Goal: Information Seeking & Learning: Learn about a topic

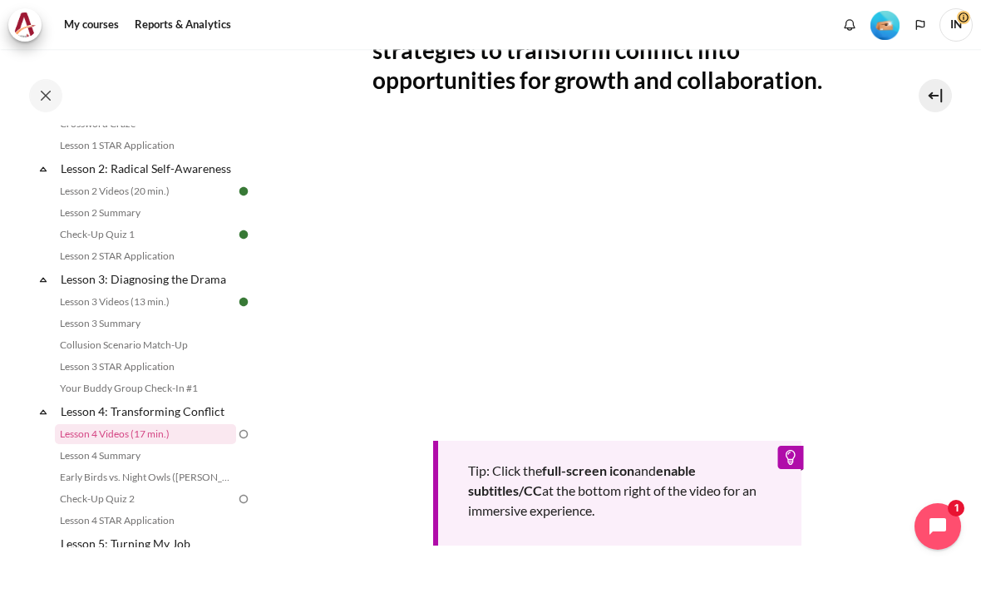
scroll to position [350, 0]
click at [168, 439] on link "Lesson 4 Videos (17 min.)" at bounding box center [145, 433] width 181 height 20
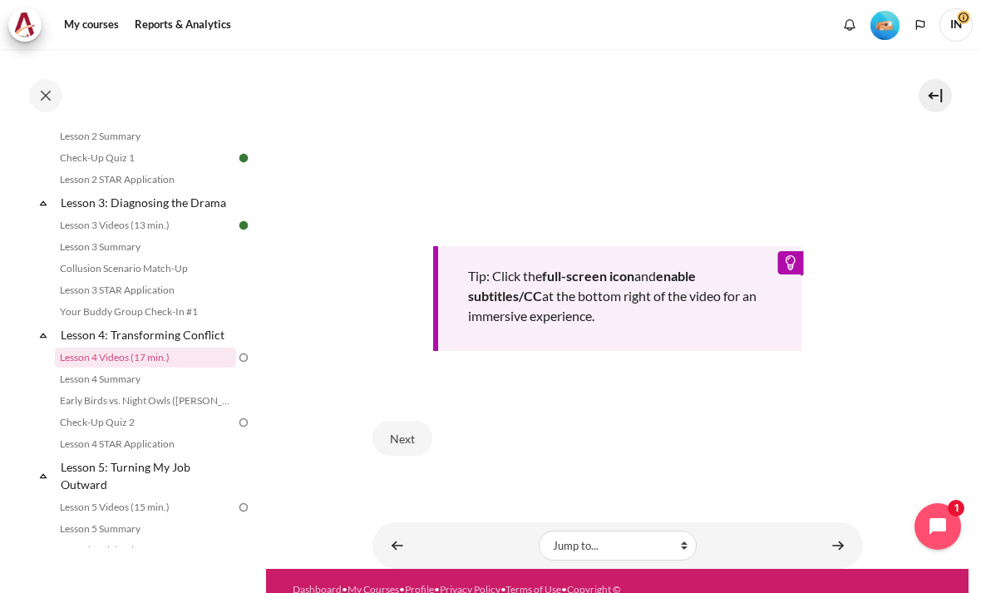
scroll to position [581, 0]
click at [396, 437] on button "Next" at bounding box center [402, 438] width 60 height 35
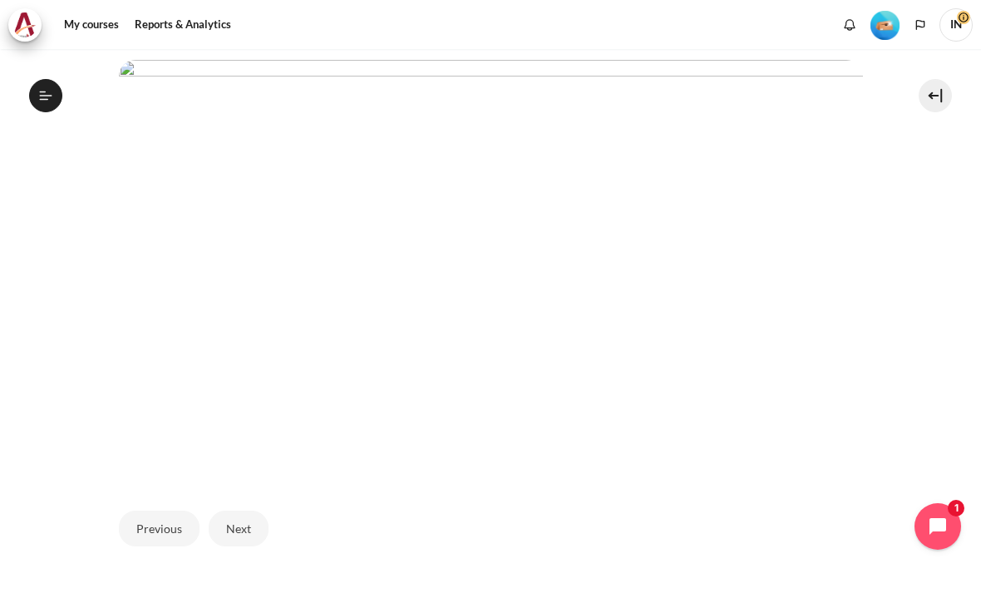
scroll to position [367, 0]
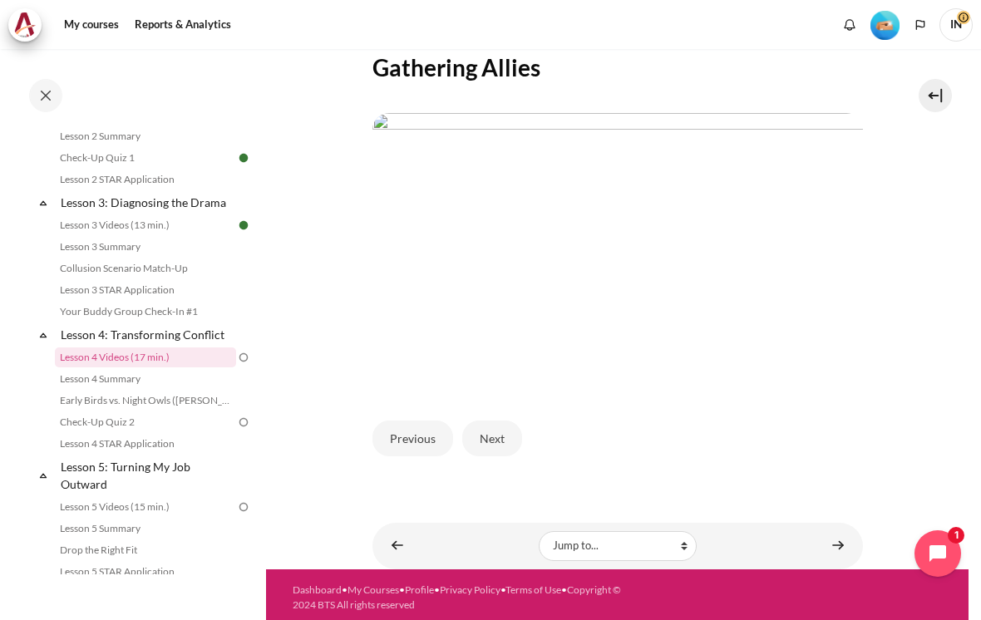
scroll to position [338, 0]
click at [505, 436] on button "Next" at bounding box center [492, 438] width 60 height 35
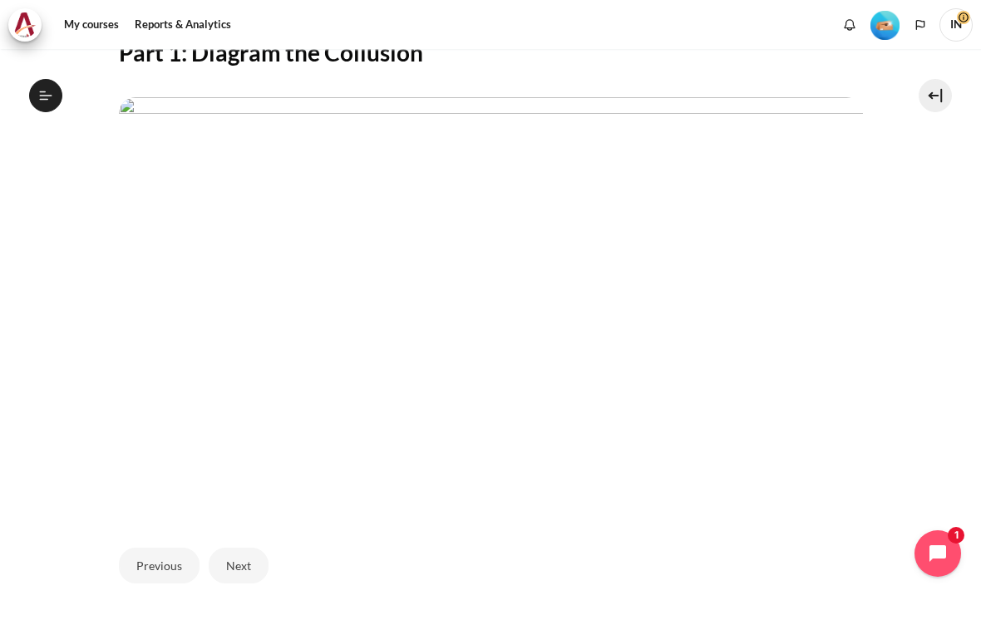
scroll to position [326, 0]
click at [250, 547] on button "Next" at bounding box center [239, 564] width 60 height 35
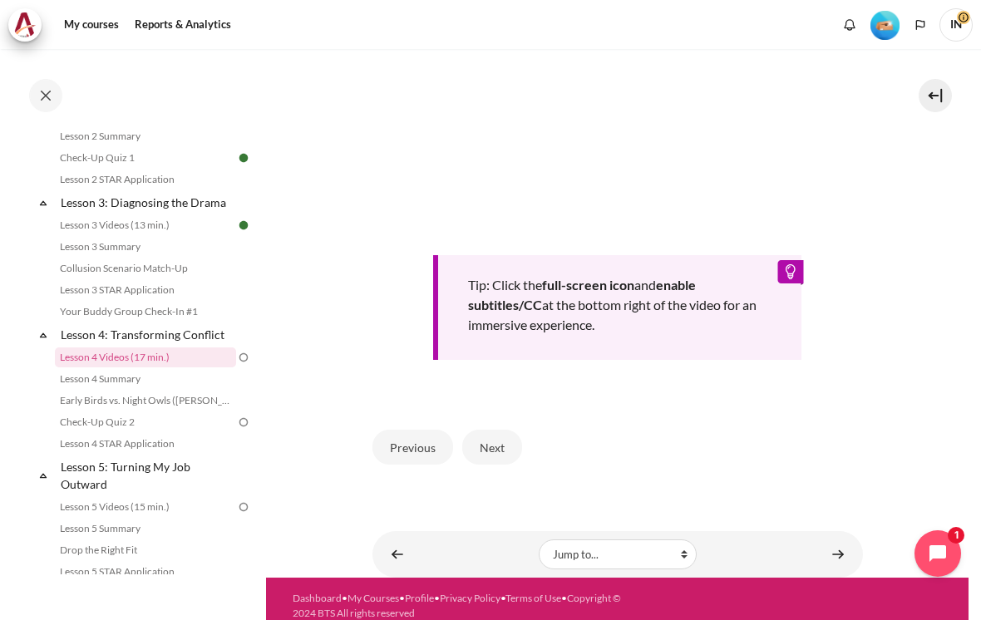
scroll to position [574, 0]
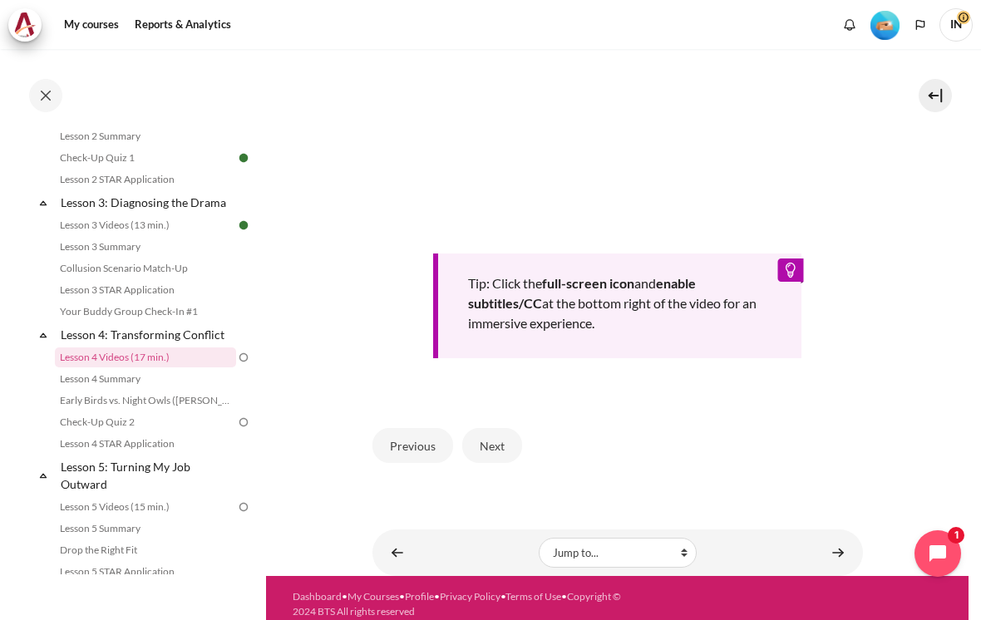
click at [494, 439] on button "Next" at bounding box center [492, 445] width 60 height 35
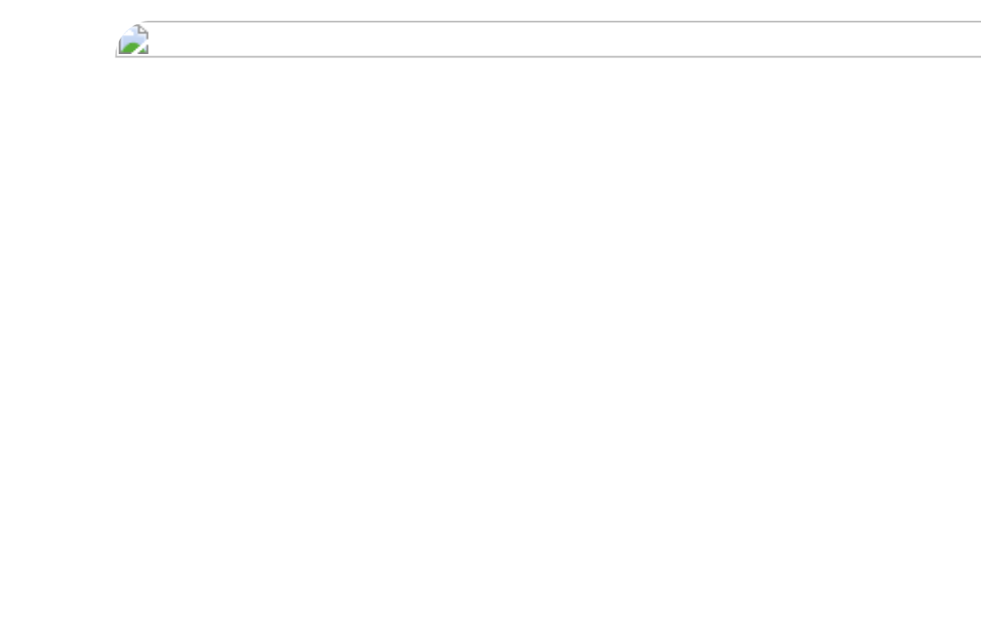
scroll to position [230, 0]
